Goal: Task Accomplishment & Management: Manage account settings

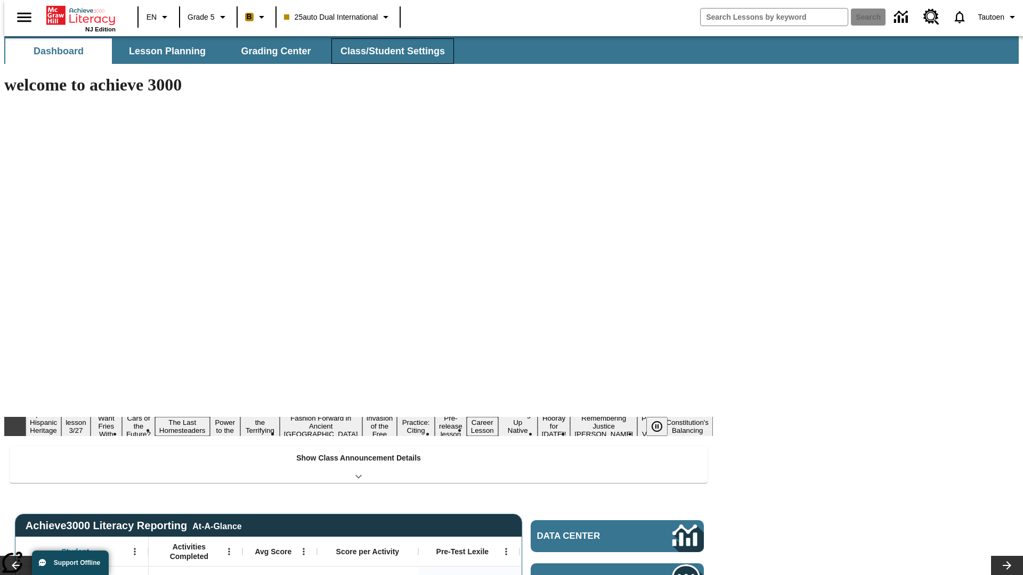
click at [387, 51] on button "Class/Student Settings" at bounding box center [392, 51] width 122 height 26
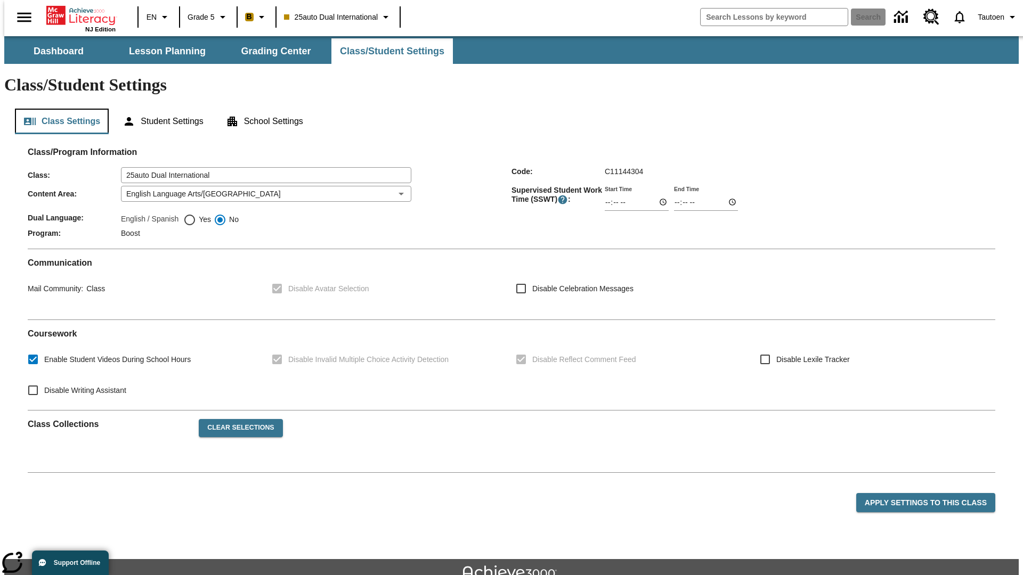
click at [58, 109] on button "Class Settings" at bounding box center [62, 122] width 94 height 26
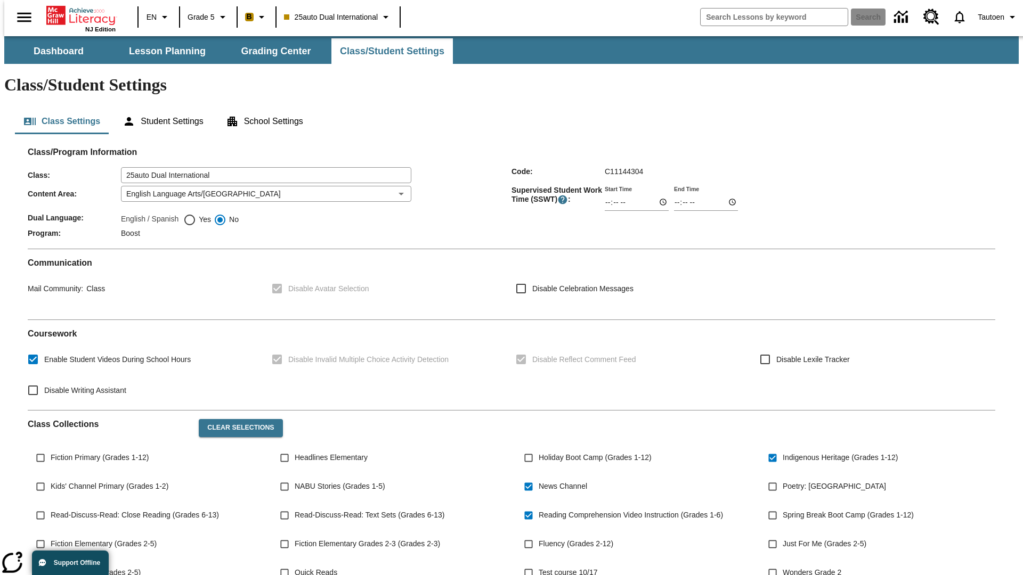
click at [197, 214] on span "Yes" at bounding box center [203, 219] width 15 height 11
click at [196, 214] on input "Yes" at bounding box center [189, 220] width 13 height 13
radio input "true"
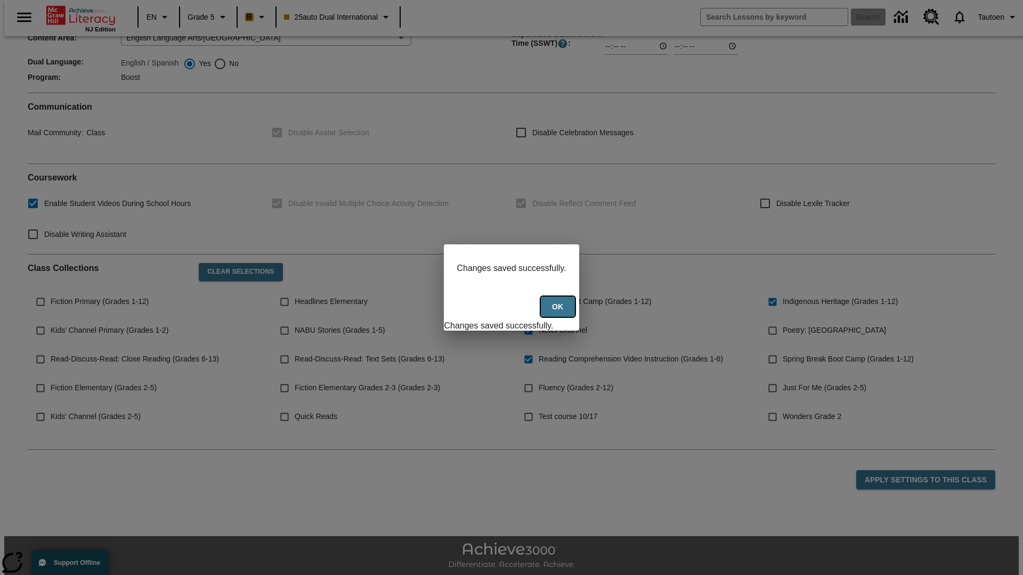
click at [559, 313] on button "Ok" at bounding box center [558, 307] width 34 height 21
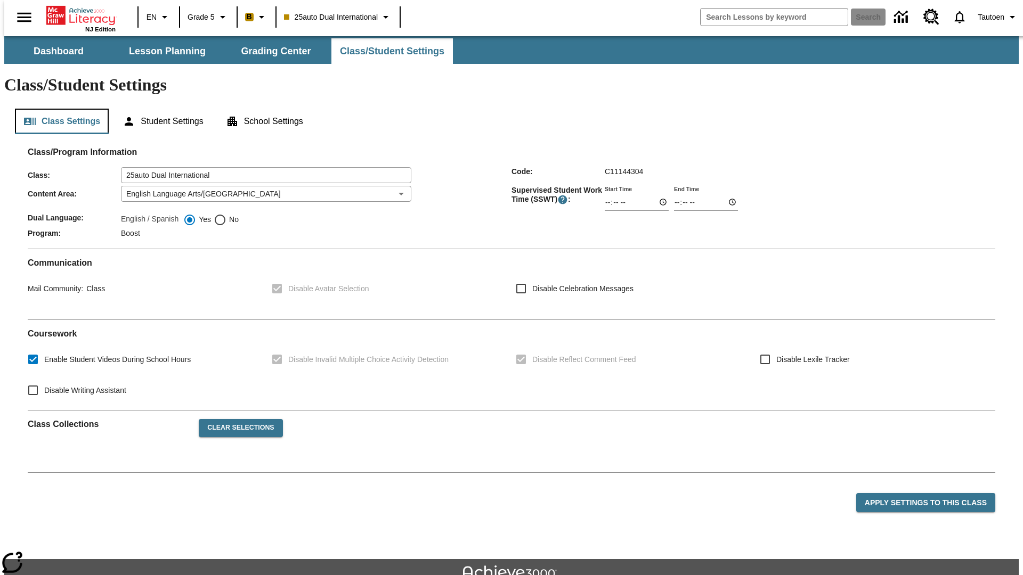
click at [58, 109] on button "Class Settings" at bounding box center [62, 122] width 94 height 26
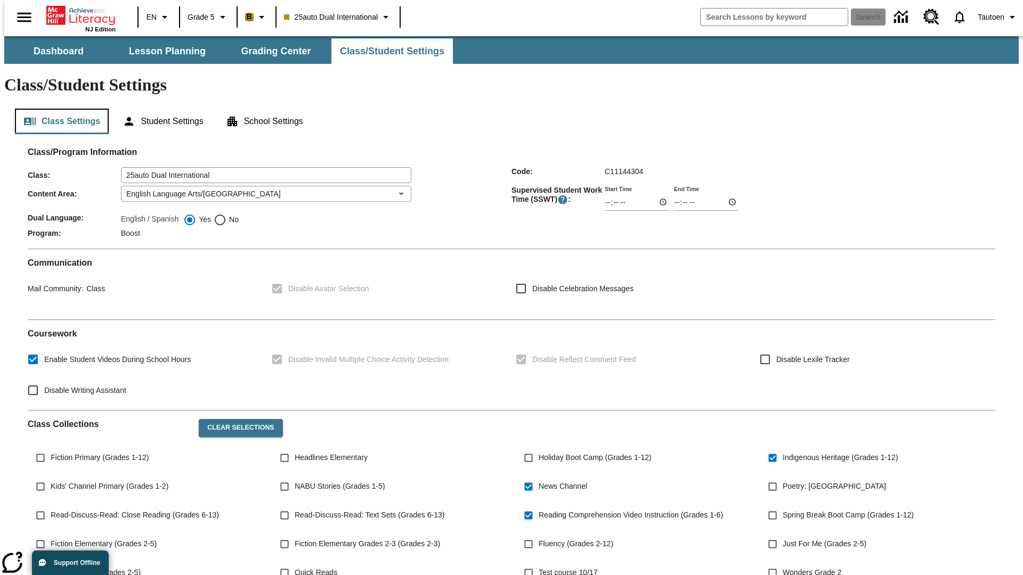
scroll to position [156, 0]
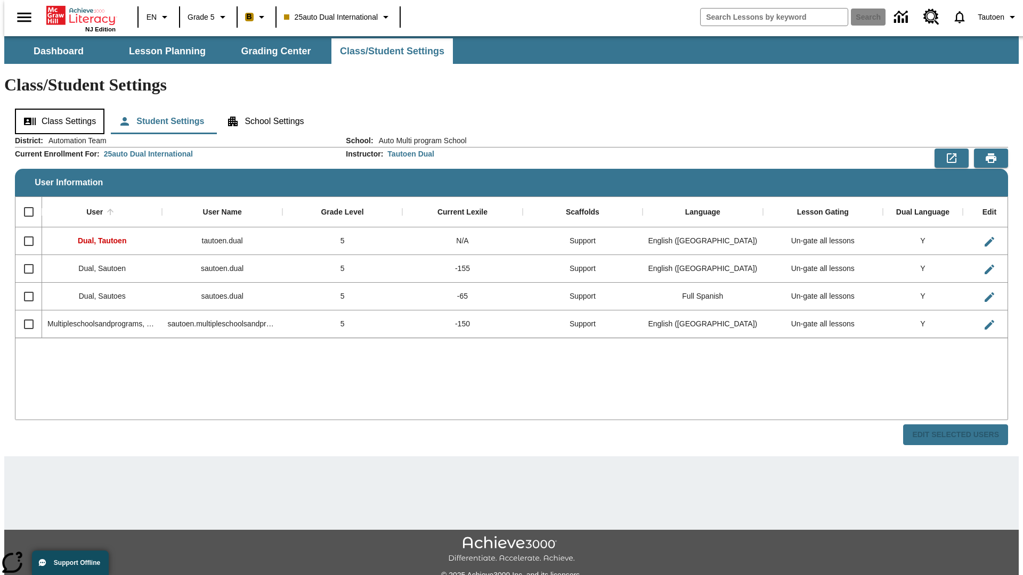
click at [56, 109] on button "Class Settings" at bounding box center [59, 122] width 89 height 26
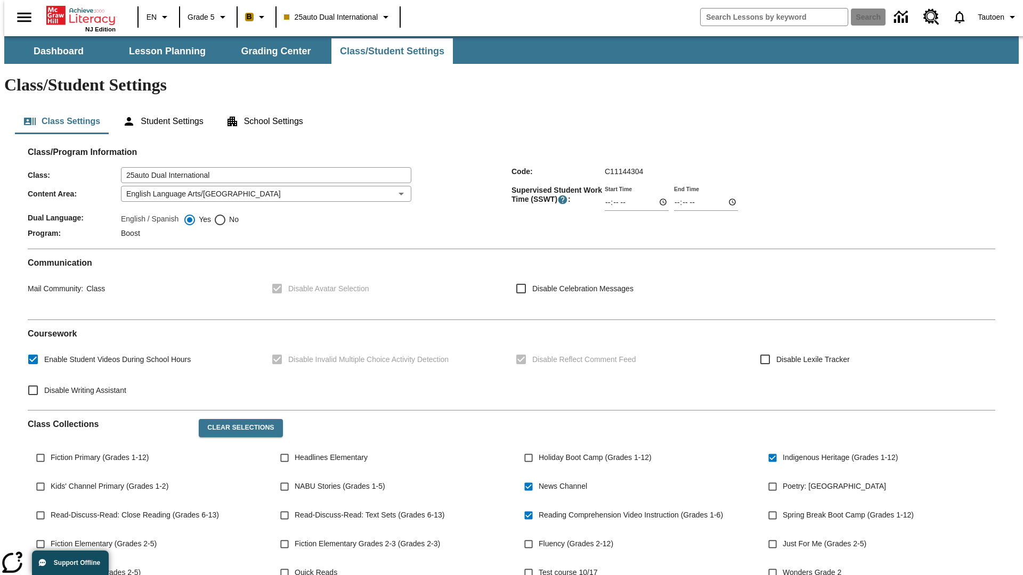
click at [226, 214] on span "No" at bounding box center [232, 219] width 12 height 11
click at [226, 214] on input "No" at bounding box center [220, 220] width 13 height 13
radio input "true"
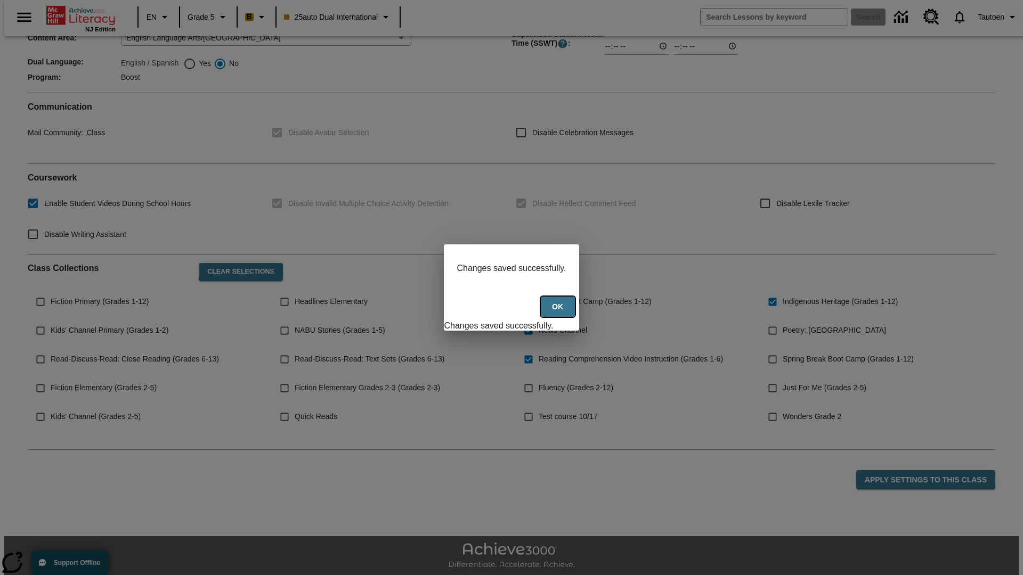
click at [559, 313] on button "Ok" at bounding box center [558, 307] width 34 height 21
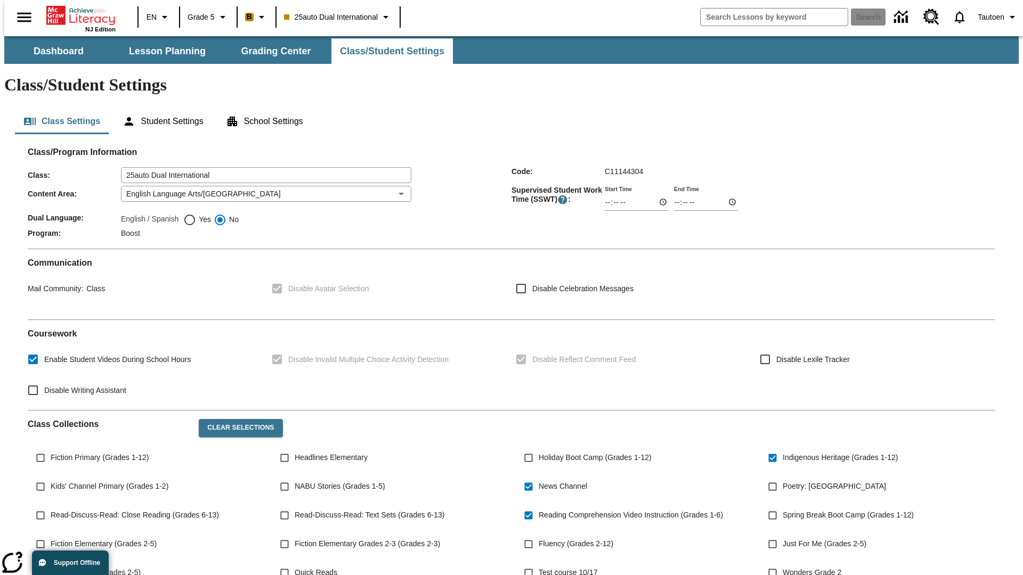
scroll to position [156, 0]
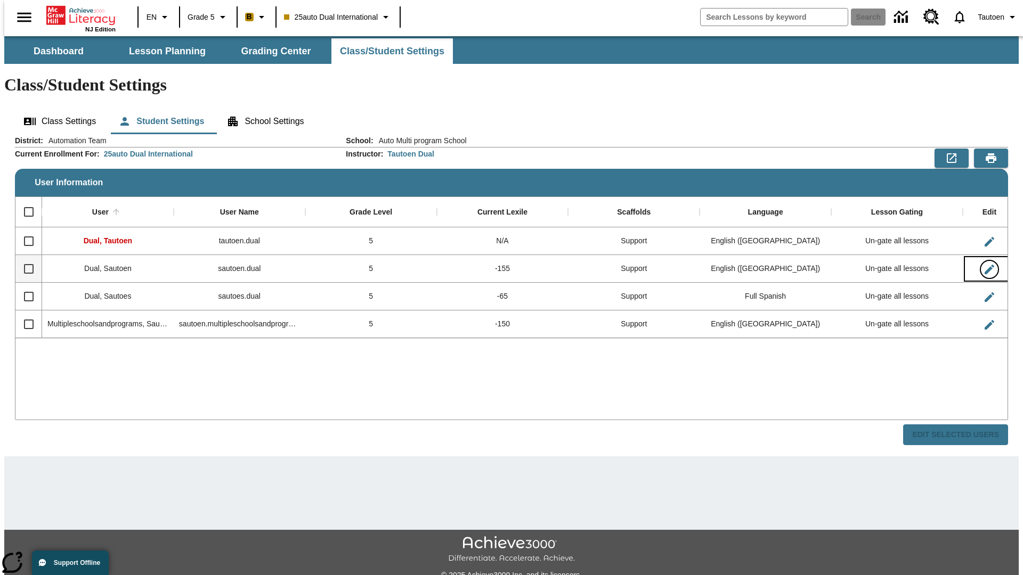
click at [984, 265] on icon "Edit User" at bounding box center [989, 270] width 10 height 10
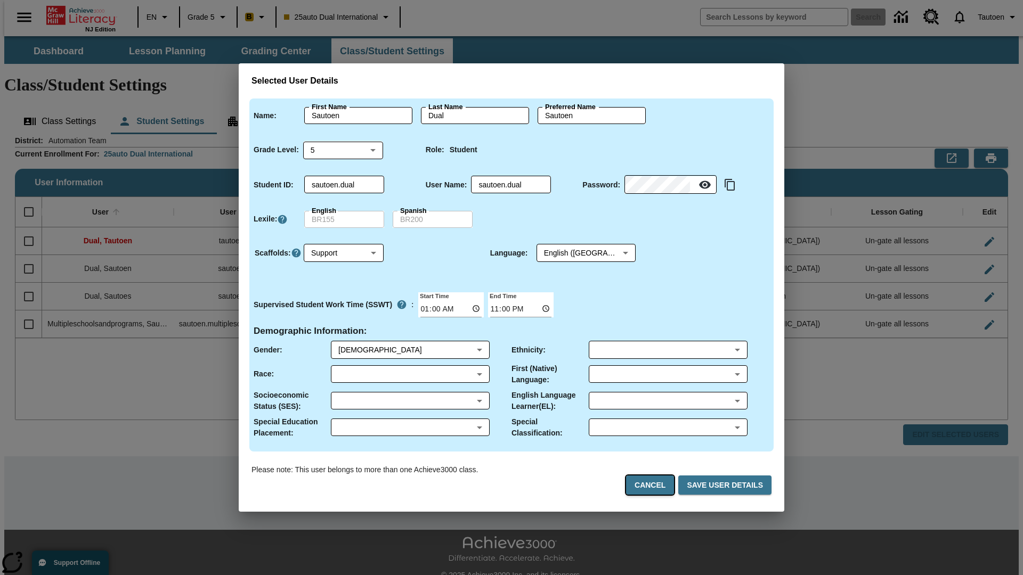
click at [654, 485] on button "Cancel" at bounding box center [650, 486] width 48 height 20
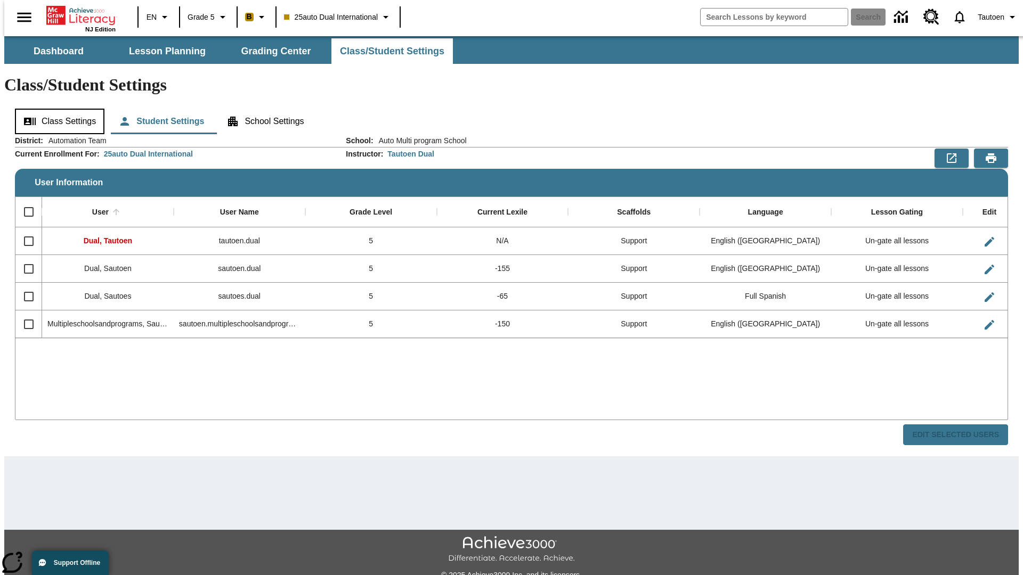
click at [56, 109] on button "Class Settings" at bounding box center [59, 122] width 89 height 26
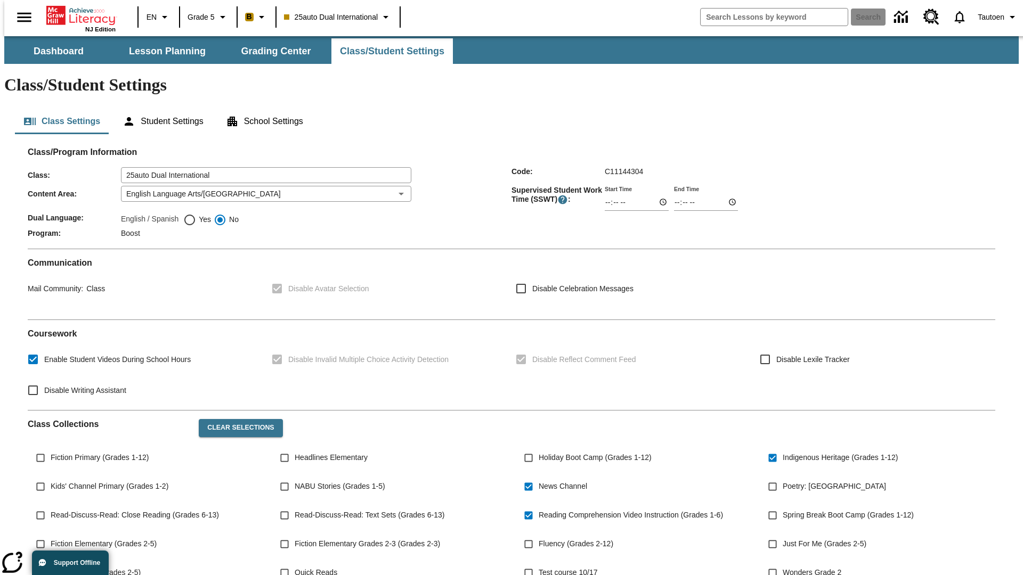
click at [197, 214] on span "Yes" at bounding box center [203, 219] width 15 height 11
click at [196, 214] on input "Yes" at bounding box center [189, 220] width 13 height 13
radio input "true"
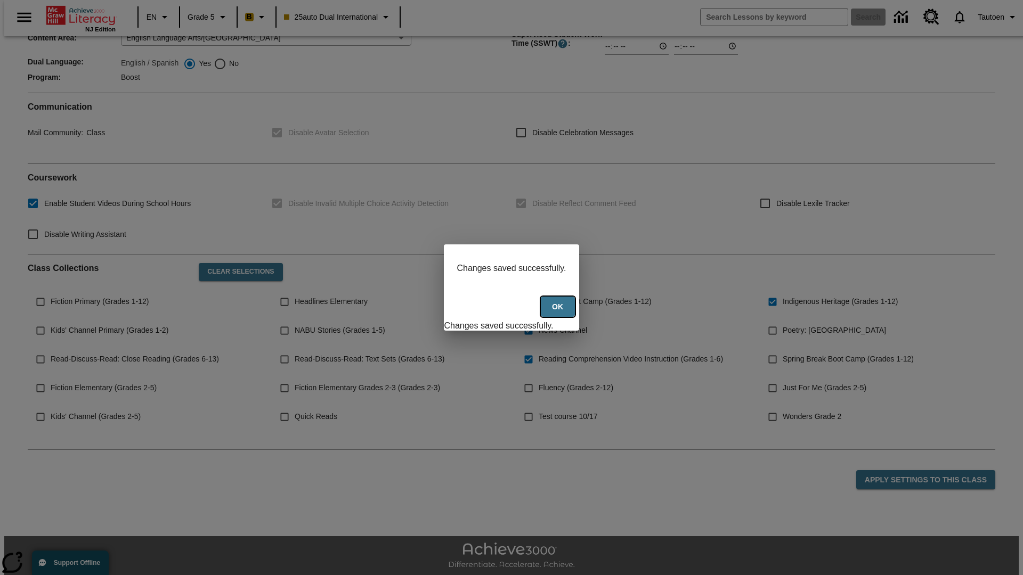
click at [559, 313] on button "Ok" at bounding box center [558, 307] width 34 height 21
